Goal: Task Accomplishment & Management: Use online tool/utility

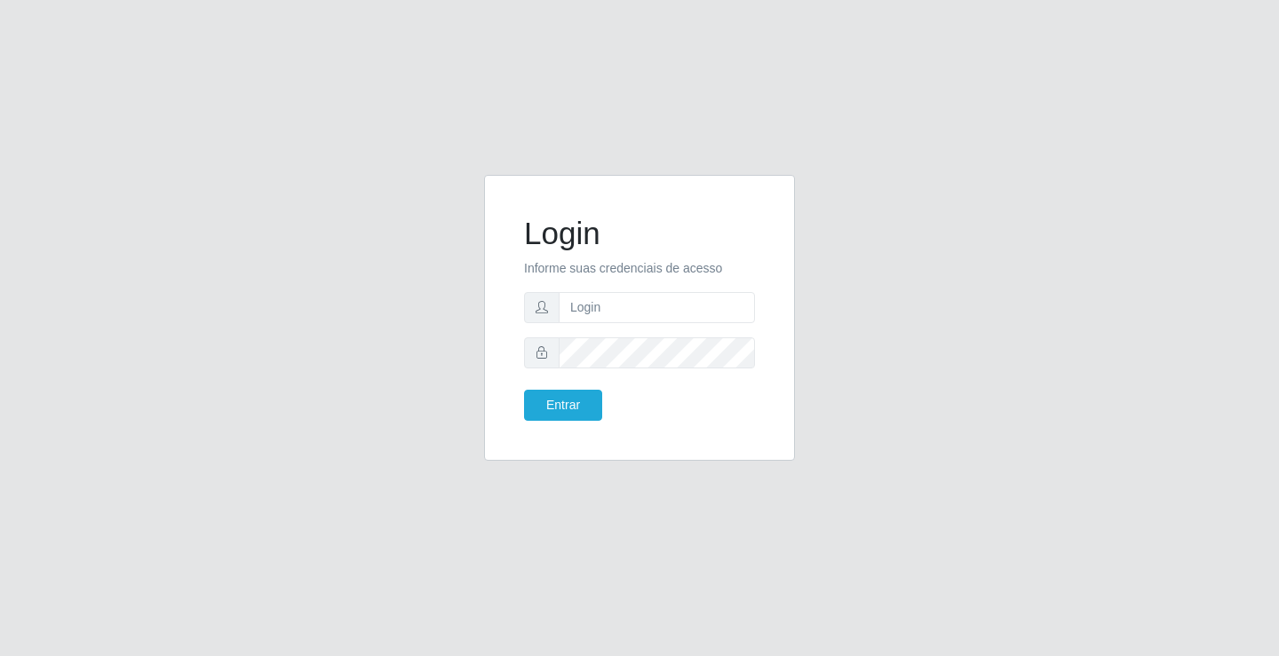
type input "william@ideal"
click at [524, 390] on button "Entrar" at bounding box center [563, 405] width 78 height 31
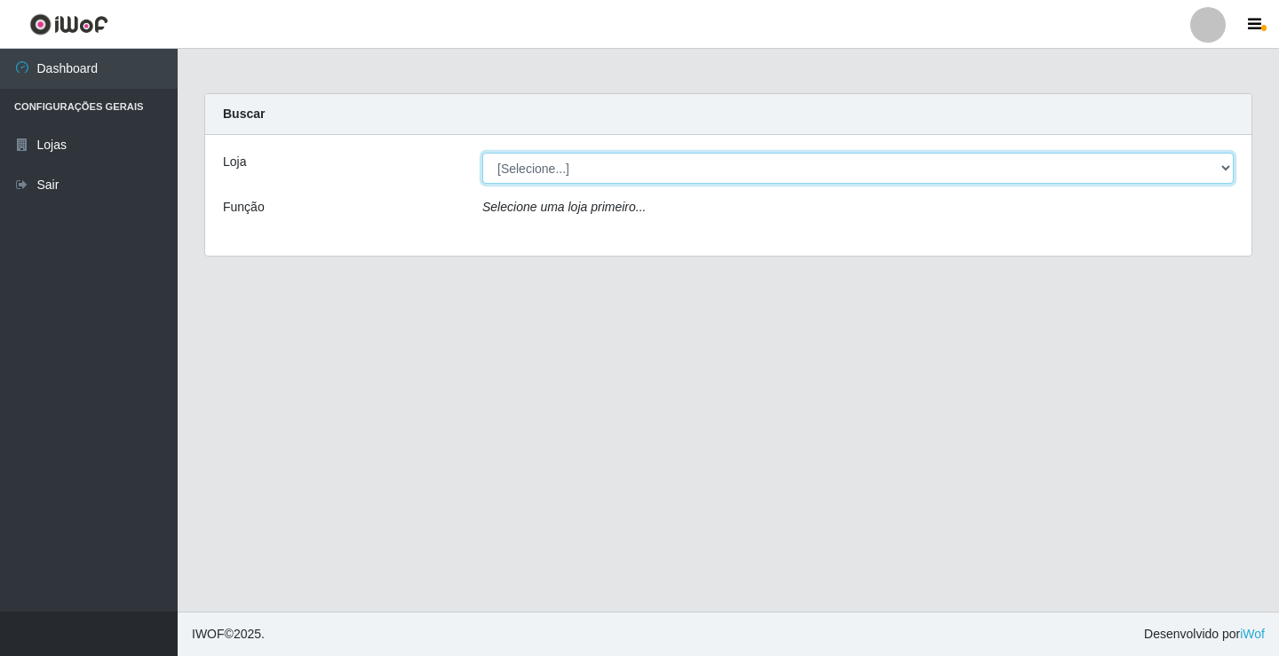
click at [654, 176] on select "[Selecione...] Ideal - Conceição" at bounding box center [857, 168] width 751 height 31
select select "231"
click at [482, 153] on select "[Selecione...] Ideal - Conceição" at bounding box center [857, 168] width 751 height 31
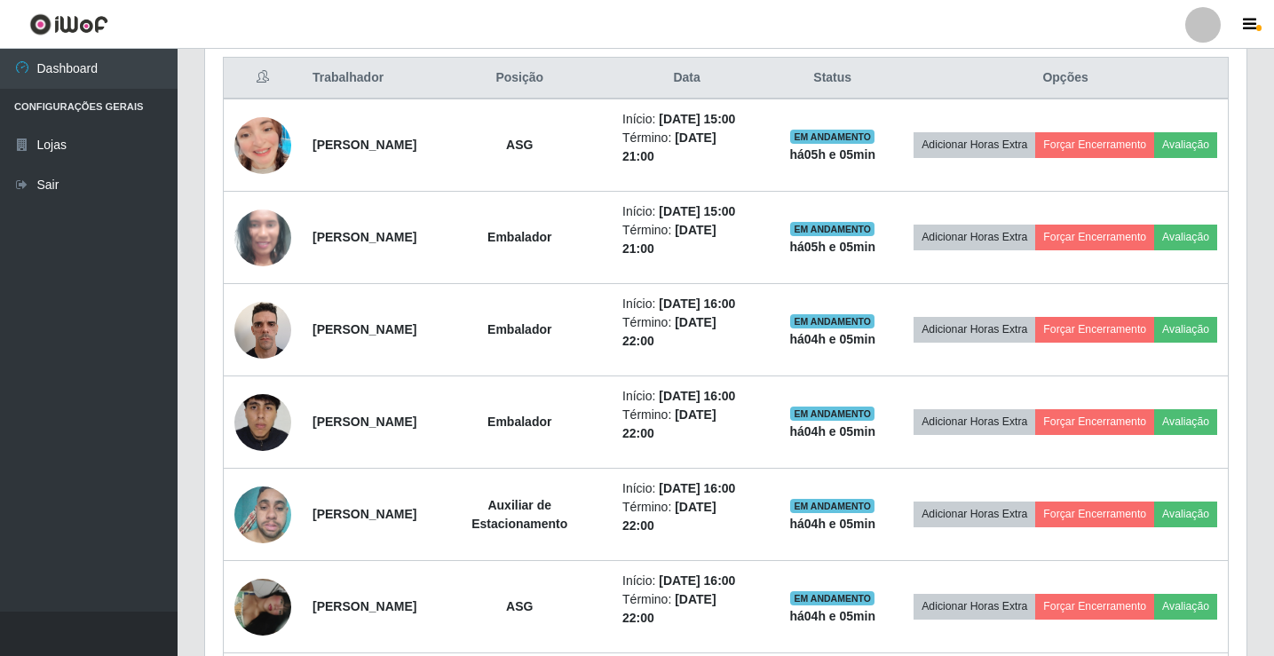
scroll to position [710, 0]
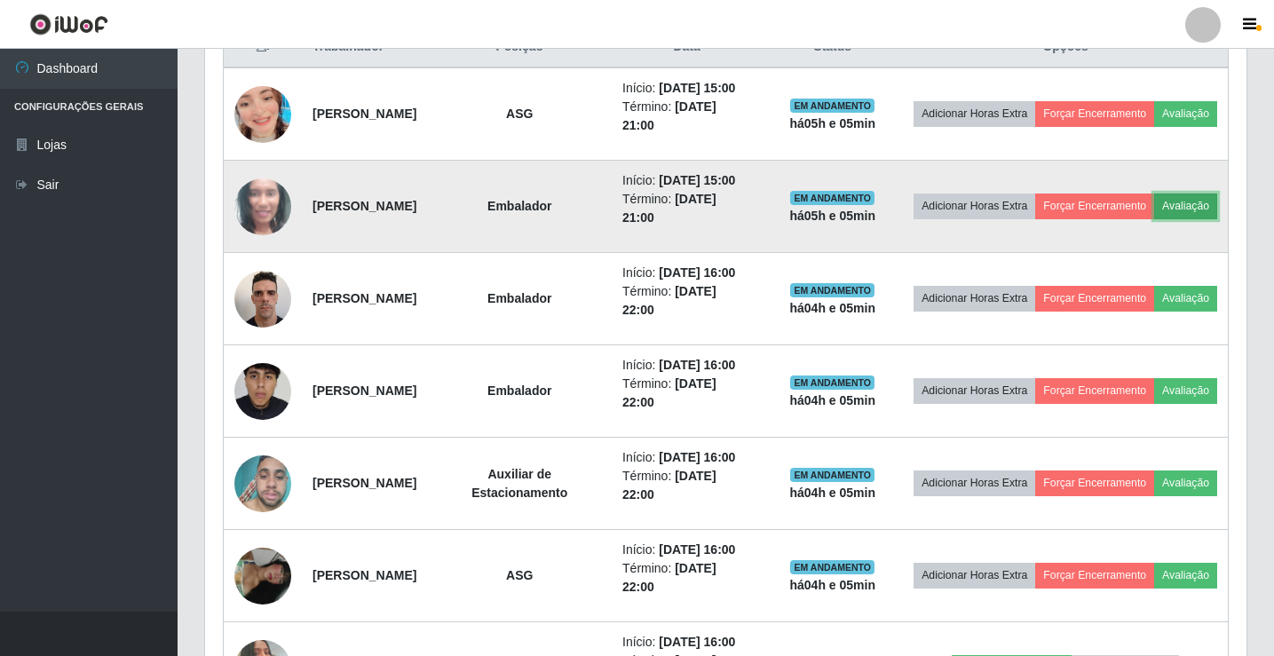
click at [1154, 218] on button "Avaliação" at bounding box center [1185, 206] width 63 height 25
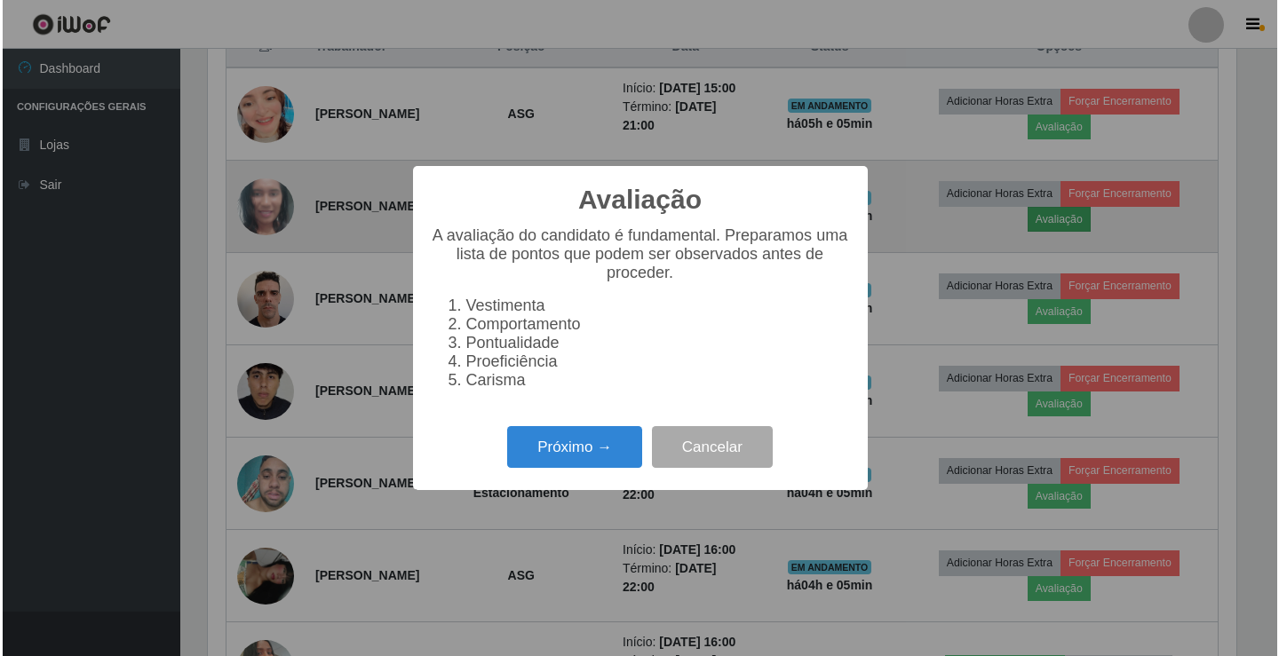
scroll to position [368, 1033]
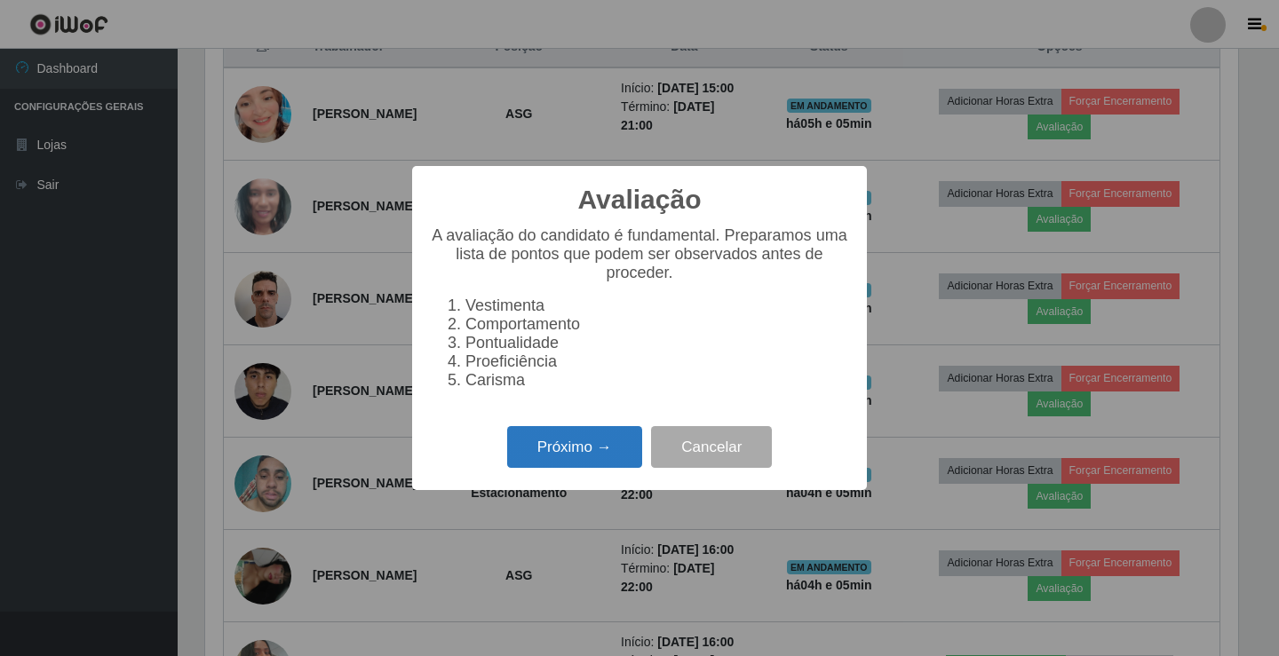
click at [589, 453] on button "Próximo →" at bounding box center [574, 447] width 135 height 42
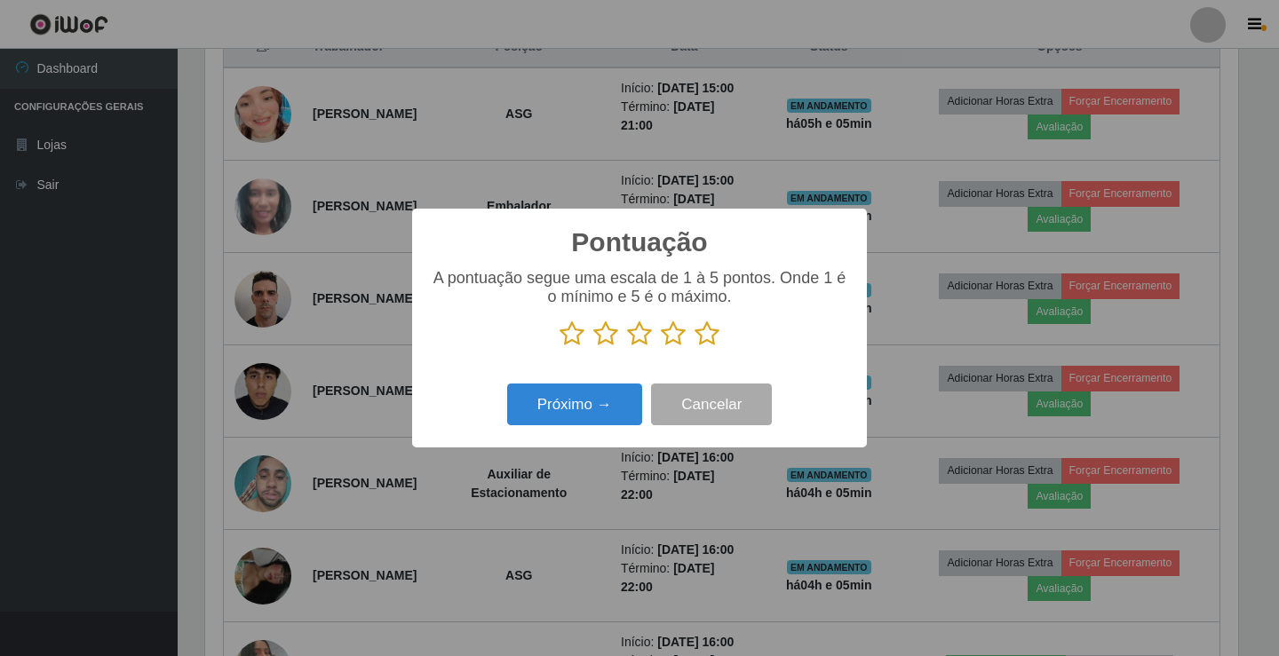
click at [704, 329] on icon at bounding box center [706, 334] width 25 height 27
click at [694, 347] on input "radio" at bounding box center [694, 347] width 0 height 0
click at [590, 410] on button "Próximo →" at bounding box center [574, 405] width 135 height 42
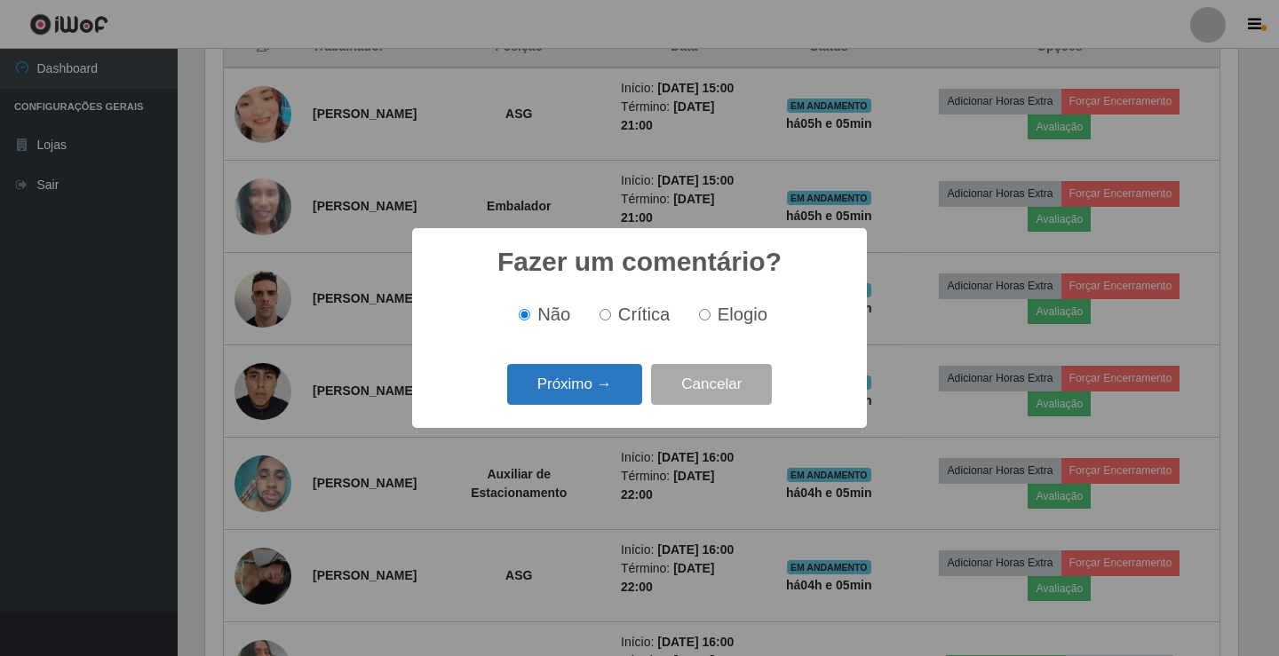
click at [602, 375] on button "Próximo →" at bounding box center [574, 385] width 135 height 42
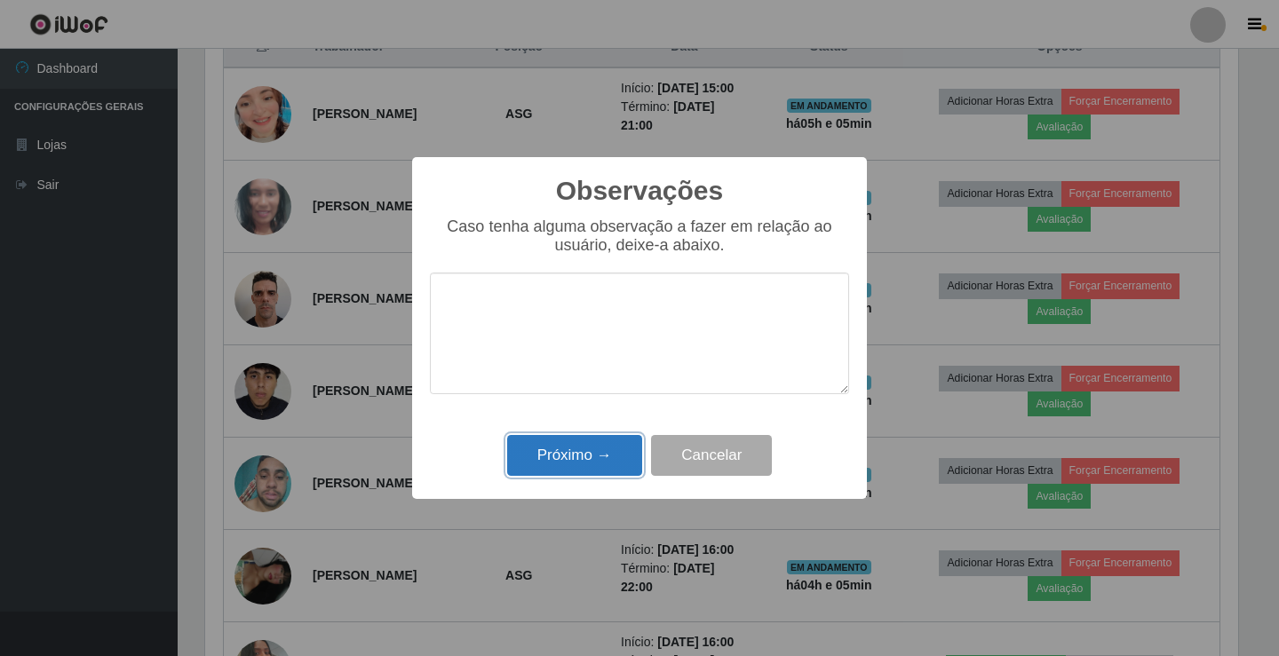
click at [582, 457] on button "Próximo →" at bounding box center [574, 456] width 135 height 42
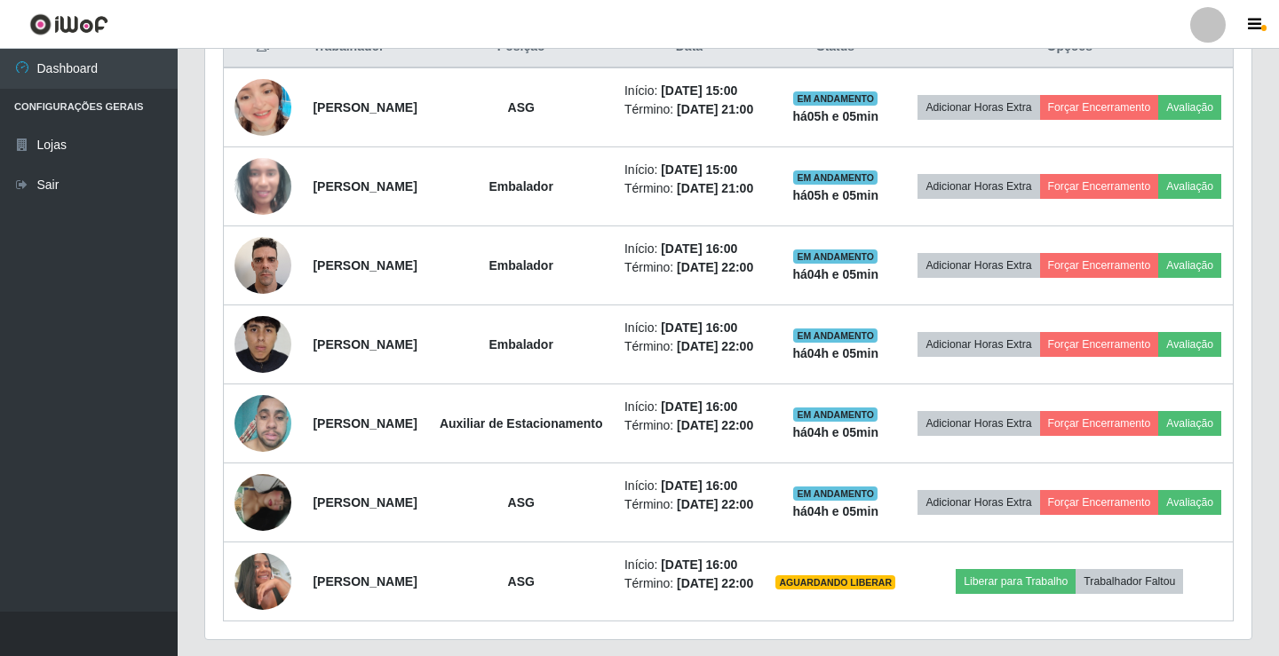
scroll to position [368, 1042]
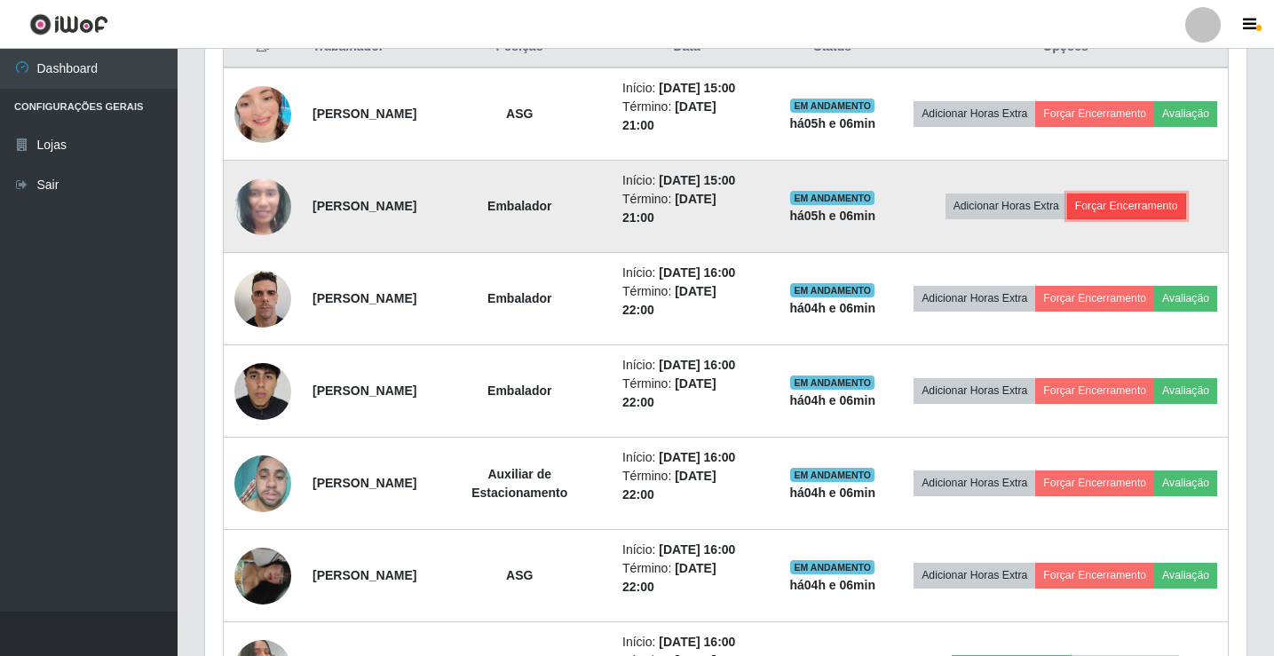
click at [1128, 218] on button "Forçar Encerramento" at bounding box center [1126, 206] width 119 height 25
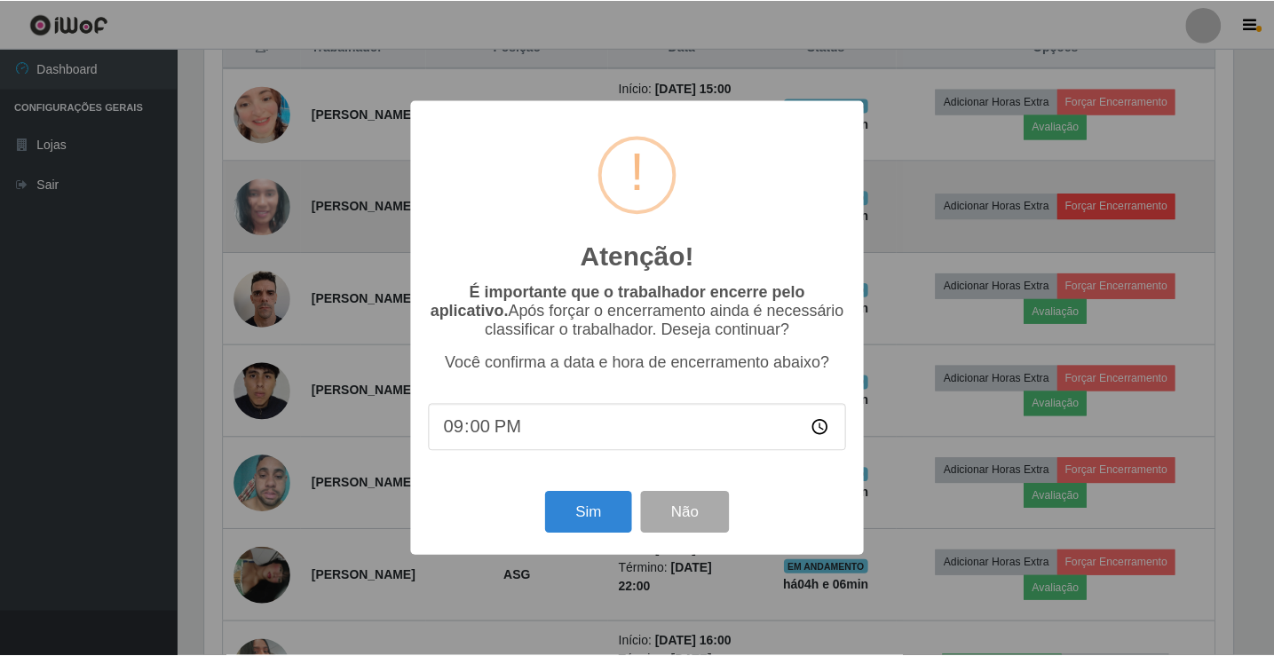
scroll to position [368, 1033]
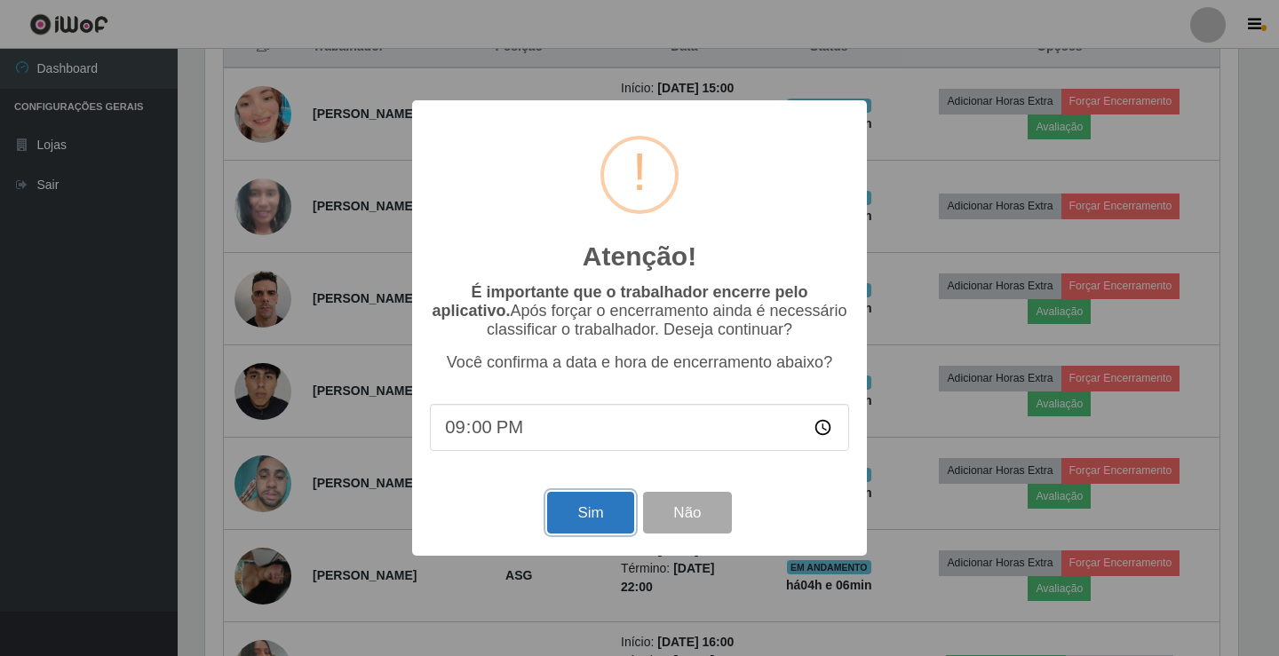
click at [567, 513] on button "Sim" at bounding box center [590, 513] width 86 height 42
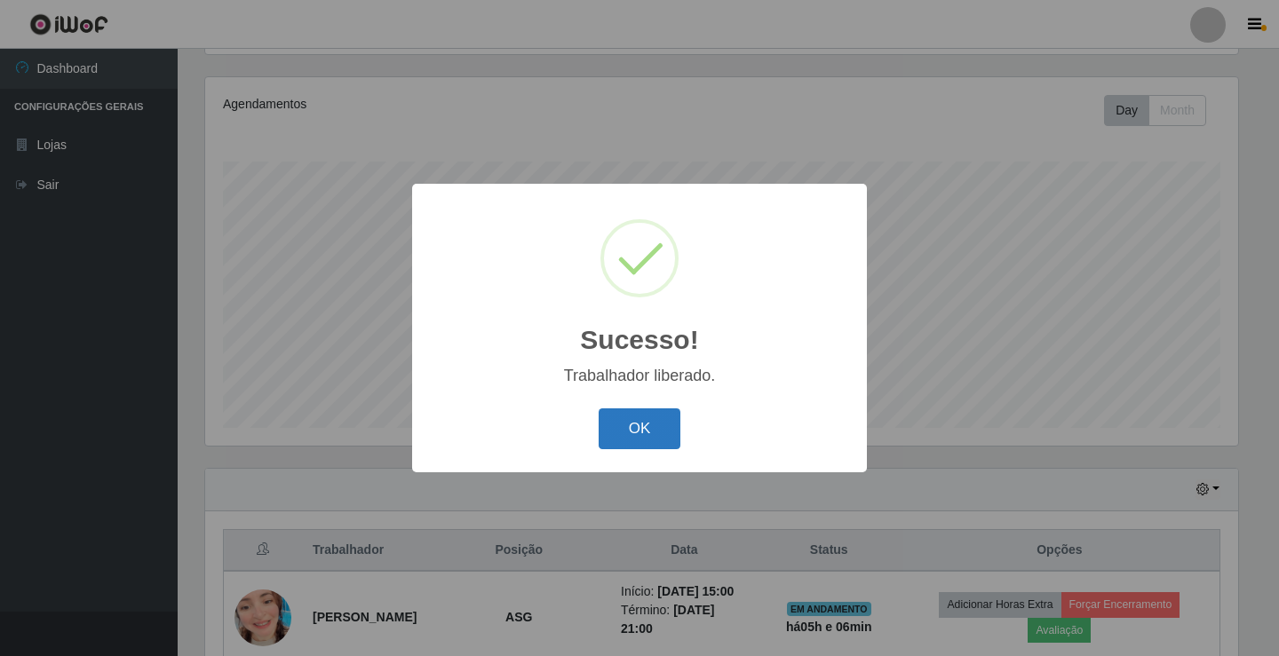
click at [640, 416] on button "OK" at bounding box center [639, 429] width 83 height 42
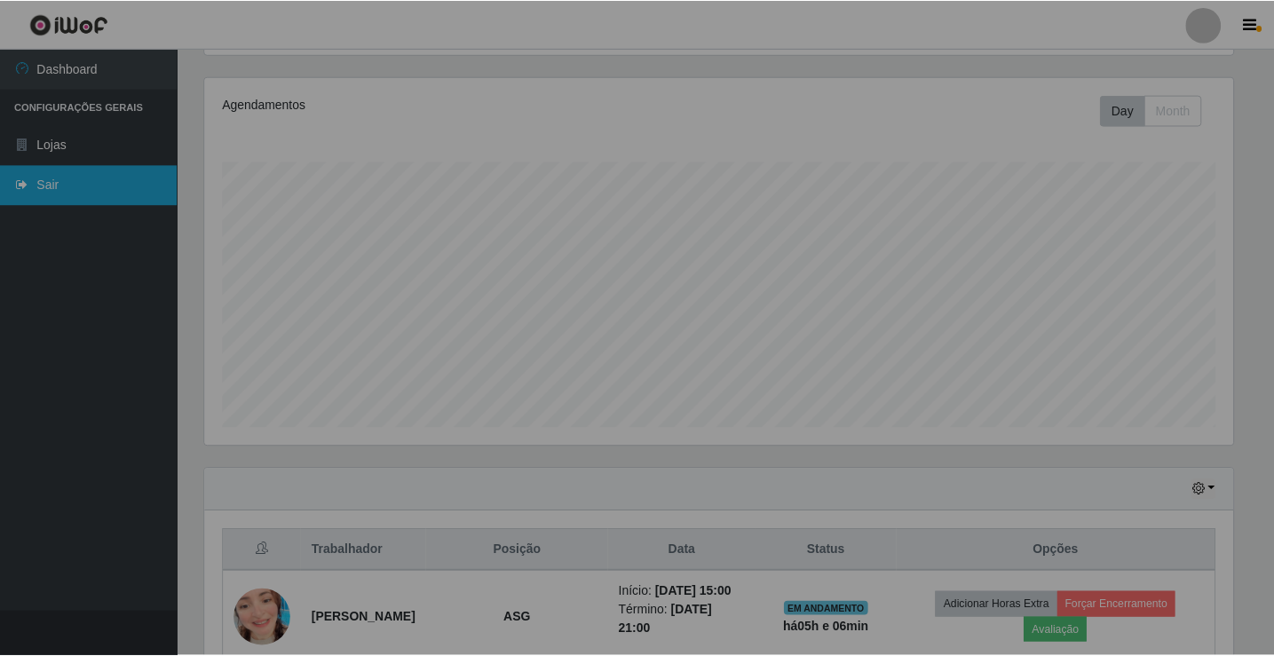
scroll to position [368, 1042]
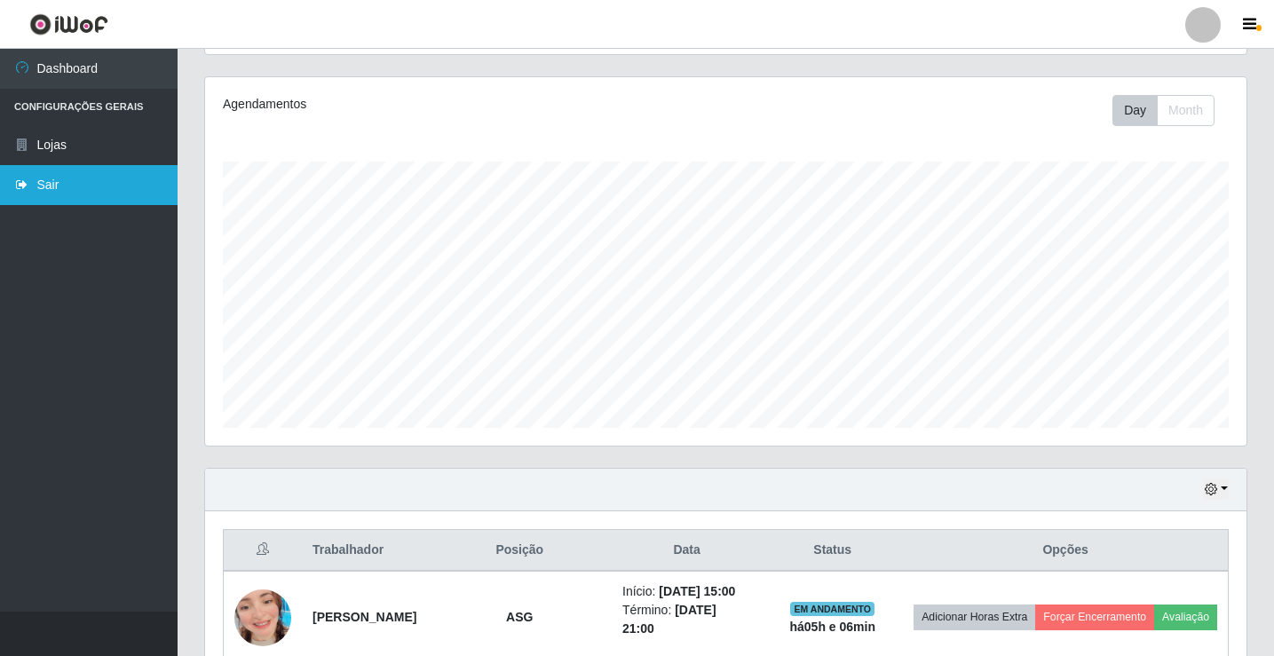
click at [55, 196] on link "Sair" at bounding box center [89, 185] width 178 height 40
